Goal: Task Accomplishment & Management: Manage account settings

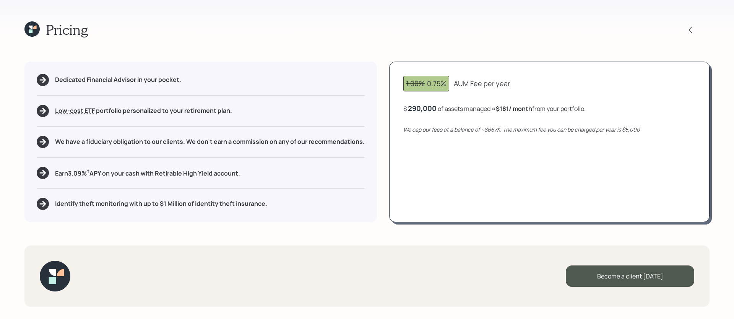
click at [35, 24] on icon at bounding box center [31, 28] width 15 height 15
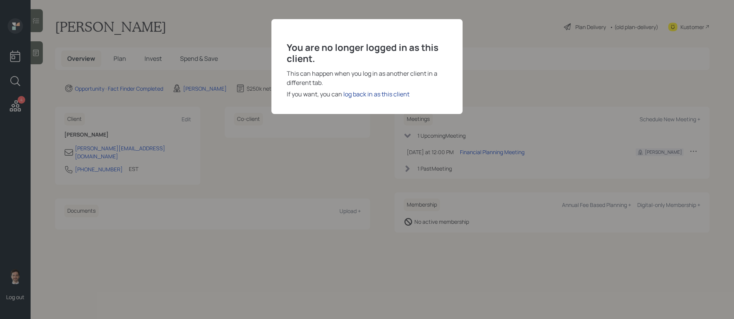
click at [397, 93] on div "log back in as this client" at bounding box center [376, 93] width 66 height 9
